Goal: Navigation & Orientation: Find specific page/section

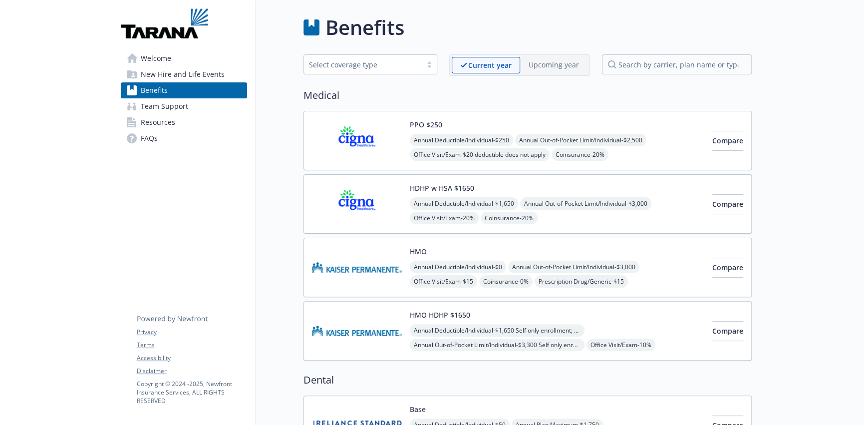
click at [146, 54] on span "Welcome" at bounding box center [156, 58] width 30 height 16
